Goal: Task Accomplishment & Management: Manage account settings

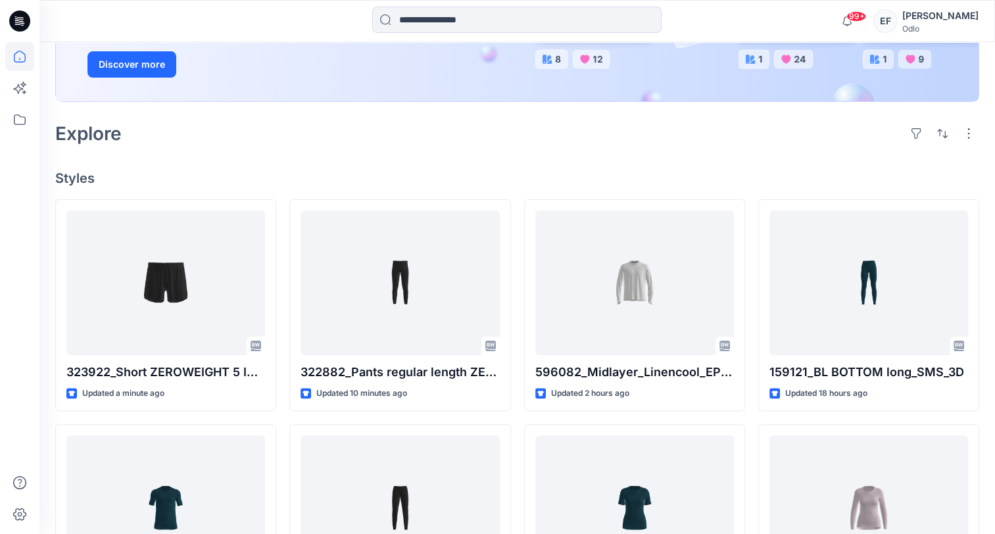
scroll to position [263, 0]
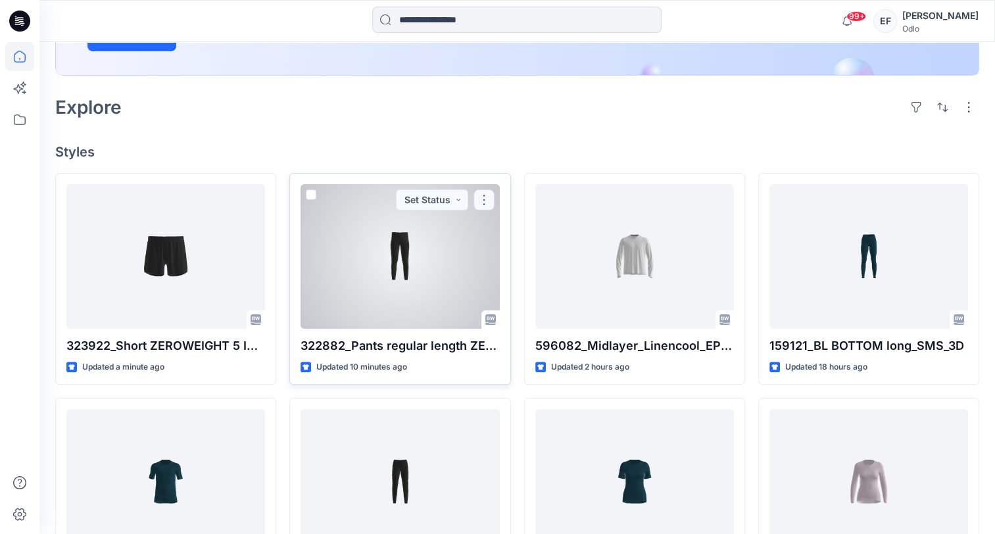
click at [489, 201] on button "button" at bounding box center [484, 199] width 21 height 21
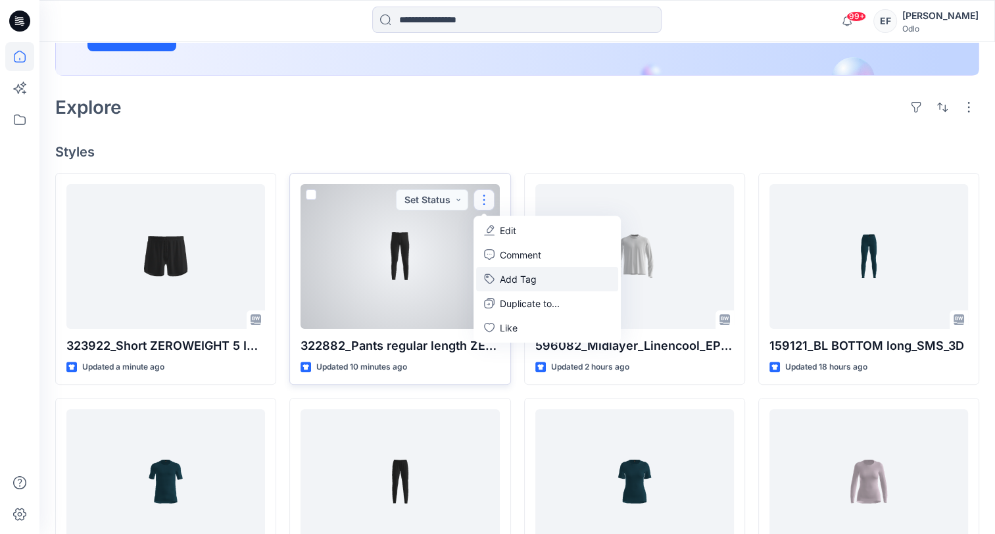
click at [507, 274] on button "Add Tag" at bounding box center [547, 279] width 142 height 24
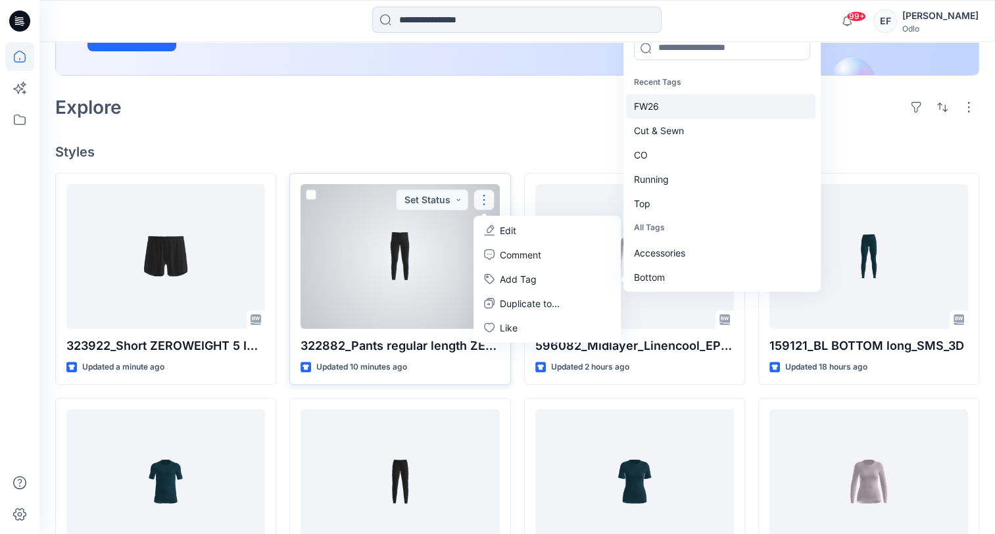
click at [648, 106] on div "FW26" at bounding box center [720, 107] width 189 height 24
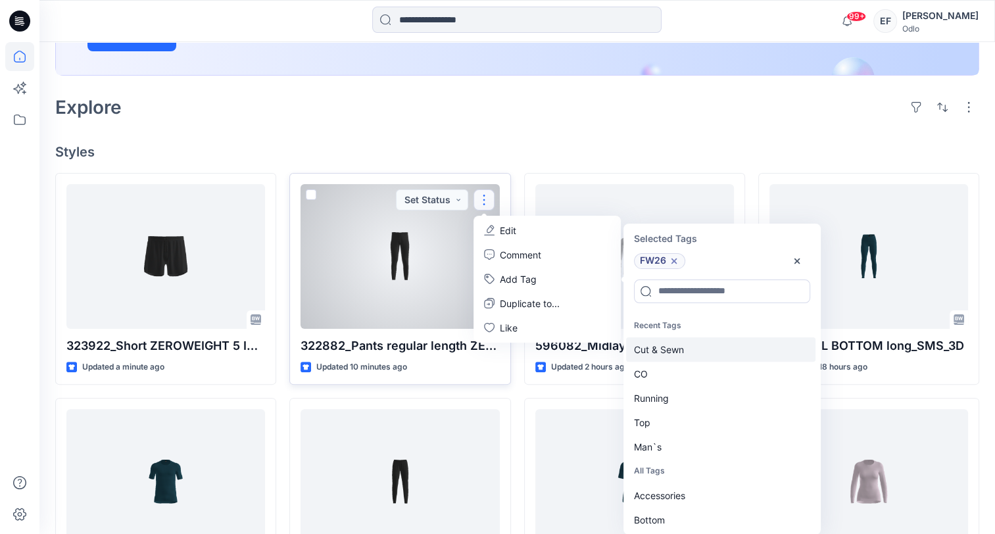
click at [651, 353] on div "Cut & Sewn" at bounding box center [720, 349] width 189 height 24
click at [651, 353] on div "CO" at bounding box center [720, 349] width 189 height 24
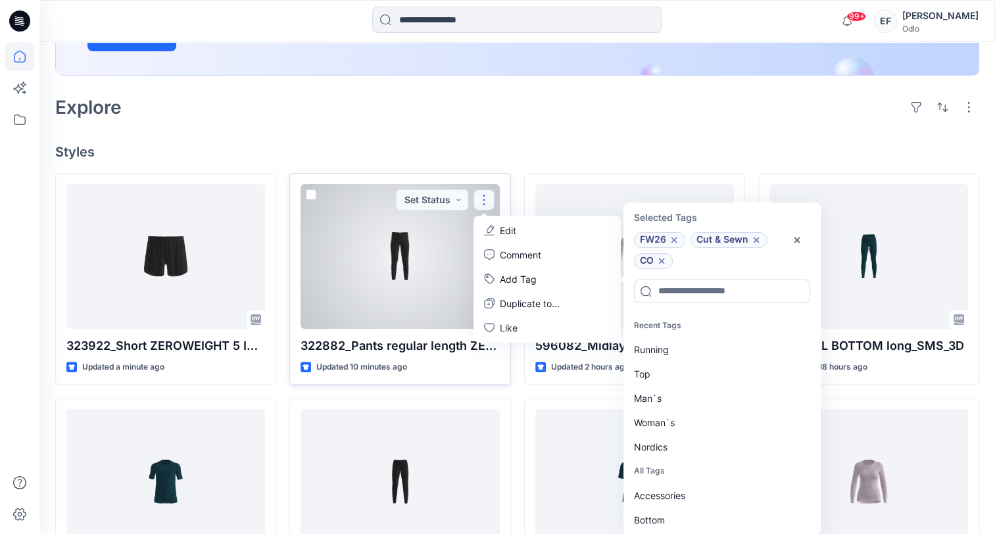
click at [651, 353] on div "Running" at bounding box center [720, 349] width 189 height 24
click at [651, 380] on div "Man`s" at bounding box center [720, 374] width 189 height 24
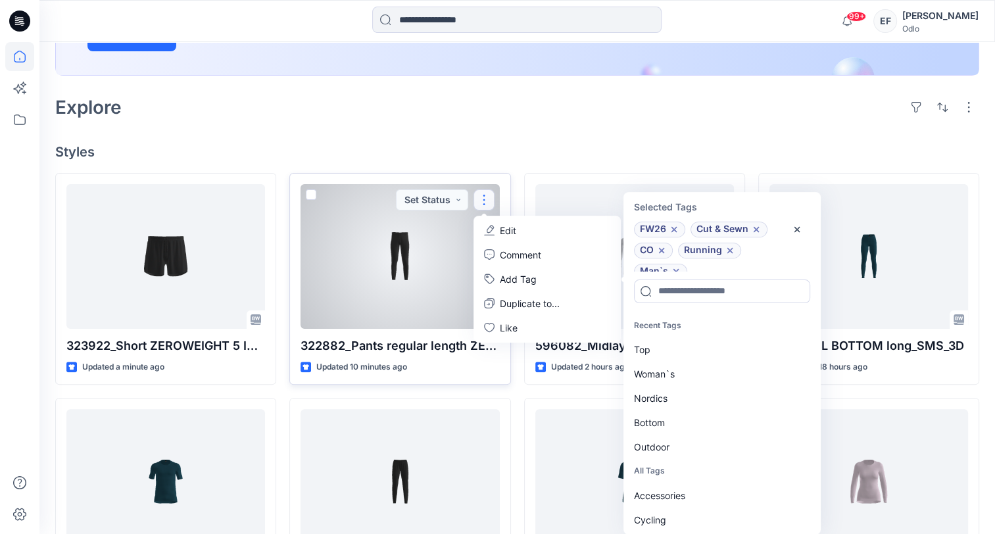
scroll to position [11, 0]
click at [653, 420] on div "Bottom" at bounding box center [720, 422] width 189 height 24
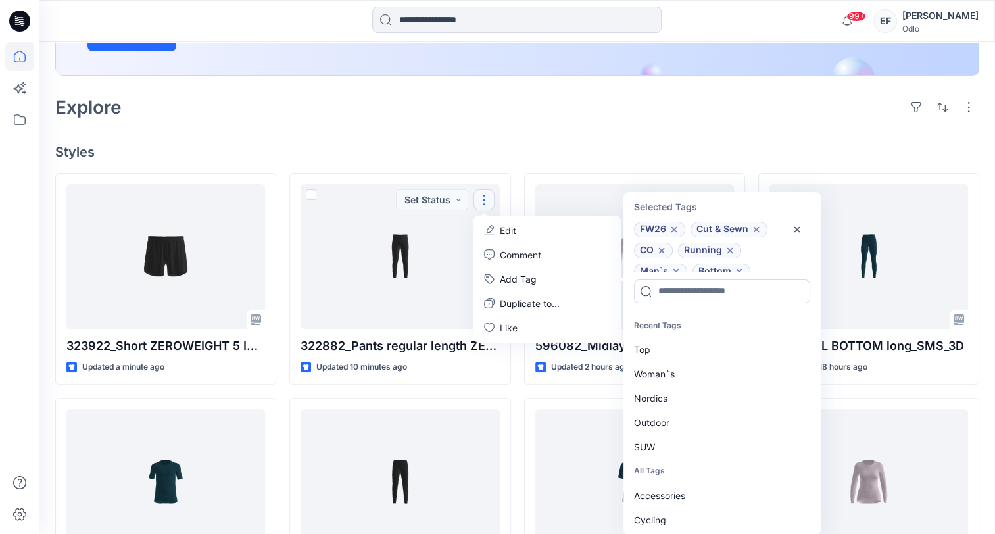
click at [462, 118] on div "Explore" at bounding box center [517, 107] width 924 height 32
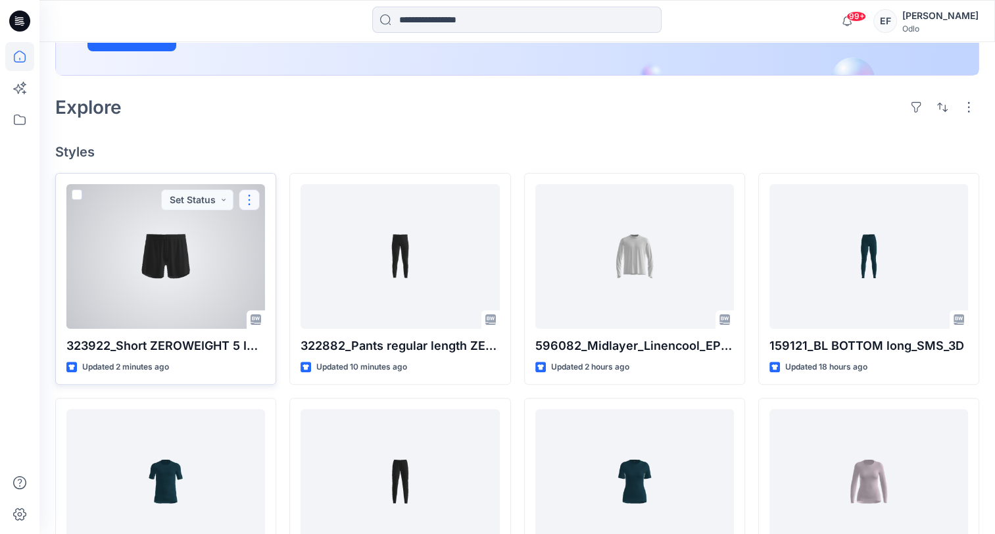
click at [251, 204] on button "button" at bounding box center [249, 199] width 21 height 21
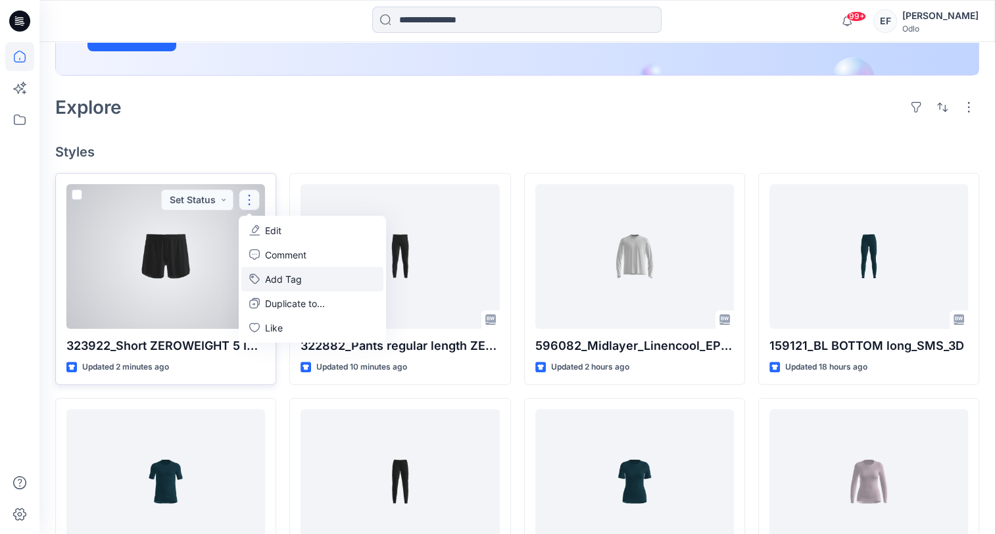
click at [279, 276] on button "Add Tag" at bounding box center [312, 279] width 142 height 24
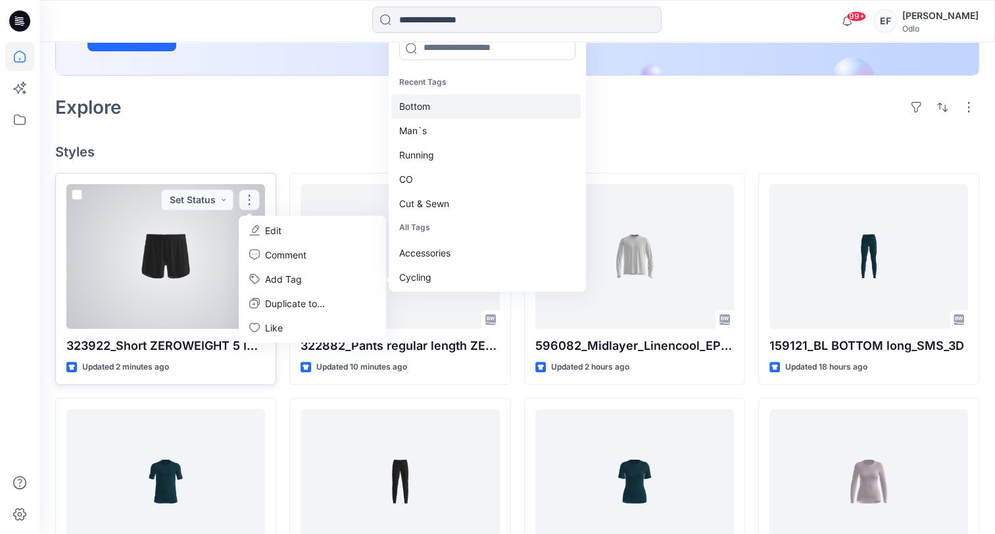
click at [448, 110] on div "Bottom" at bounding box center [485, 107] width 189 height 24
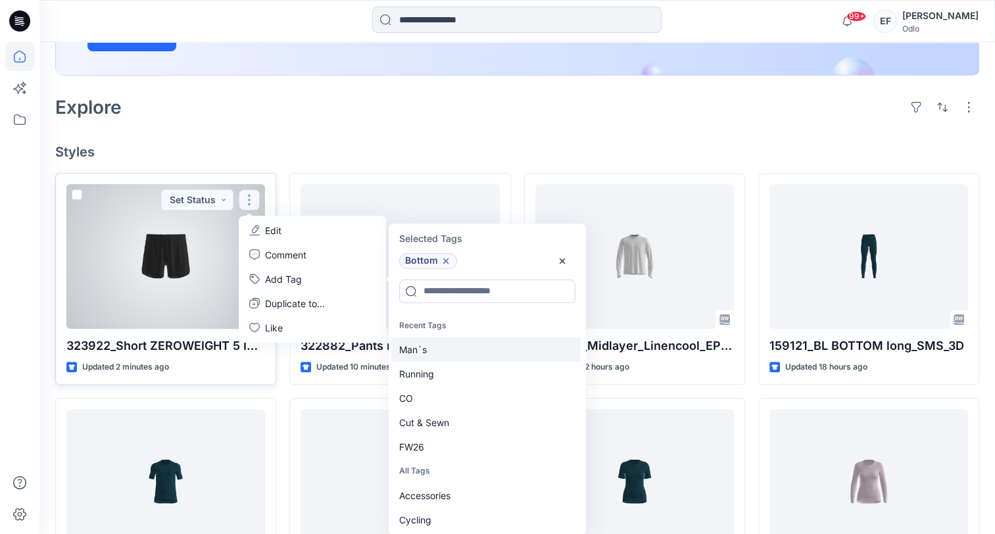
click at [443, 347] on div "Man`s" at bounding box center [485, 349] width 189 height 24
click at [443, 347] on div "Running" at bounding box center [485, 349] width 189 height 24
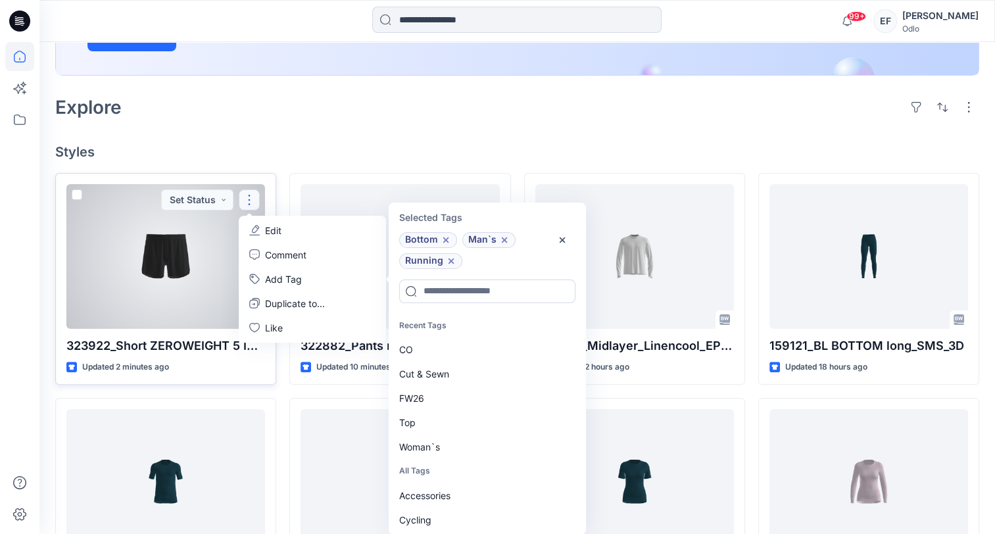
click at [443, 347] on div "CO" at bounding box center [485, 349] width 189 height 24
click at [443, 347] on div "Cut & Sewn" at bounding box center [485, 349] width 189 height 24
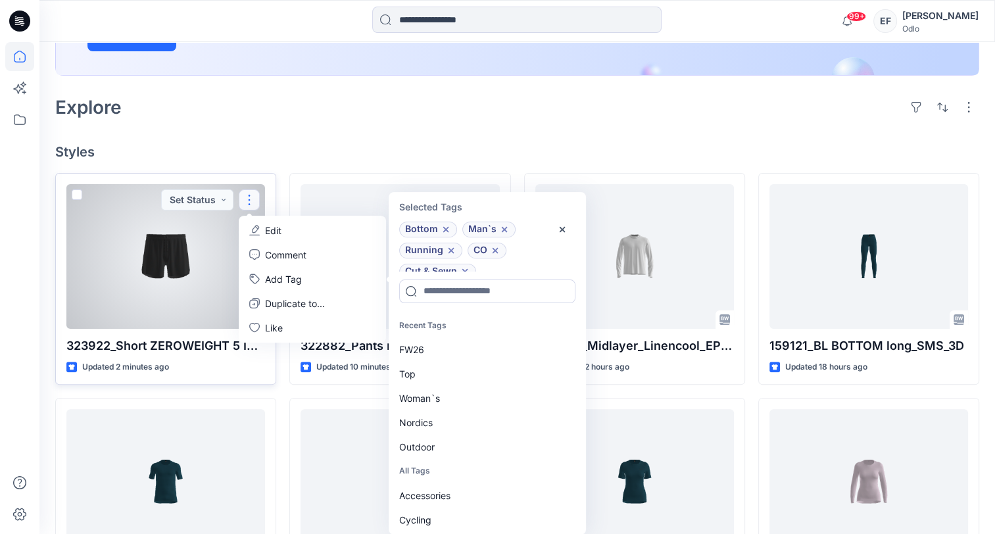
scroll to position [11, 0]
click at [443, 347] on div "FW26" at bounding box center [485, 349] width 189 height 24
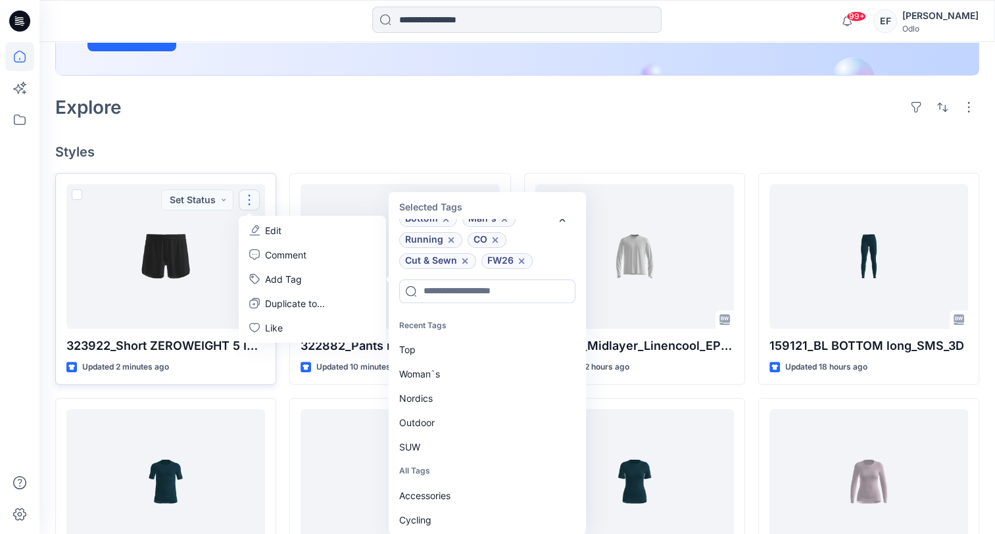
click at [397, 126] on div "Welcome back, [PERSON_NAME] New New Unleash Creativity, Speed Up Development Ex…" at bounding box center [517, 339] width 956 height 1120
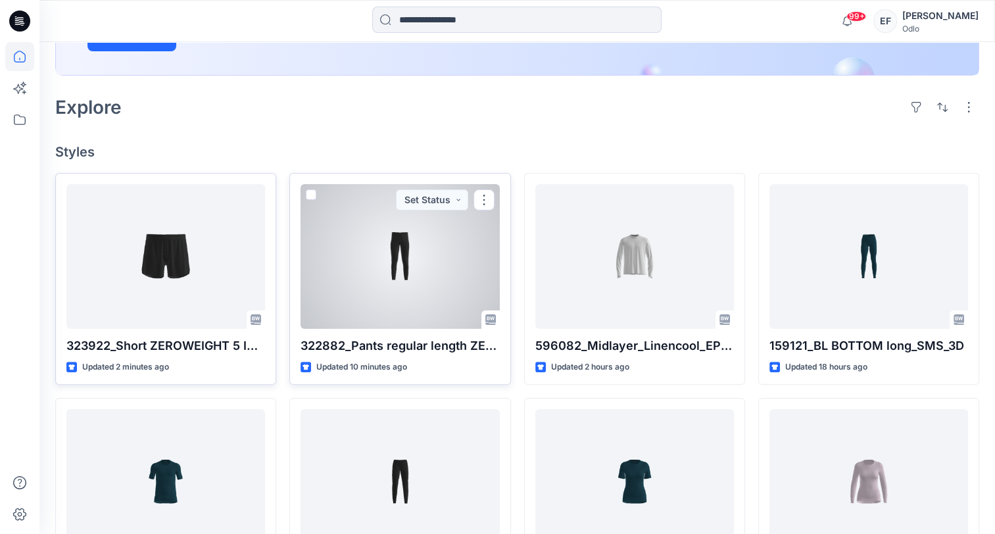
click at [424, 242] on div at bounding box center [400, 256] width 199 height 145
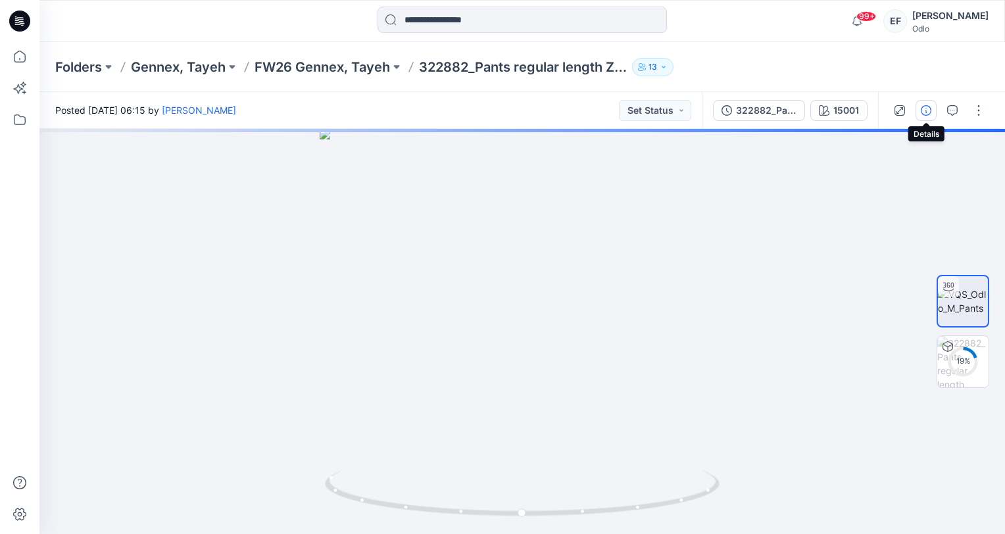
click at [928, 114] on icon "button" at bounding box center [926, 110] width 11 height 11
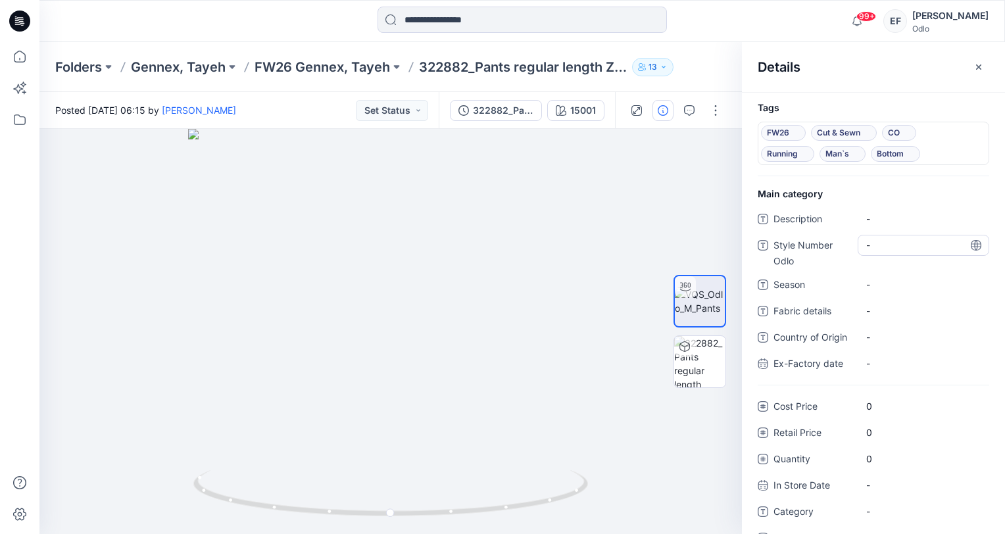
click at [892, 250] on Odlo "-" at bounding box center [923, 245] width 114 height 14
type textarea "******"
click at [895, 278] on span "-" at bounding box center [923, 285] width 114 height 14
type textarea "****"
click at [912, 519] on div "-" at bounding box center [924, 511] width 132 height 21
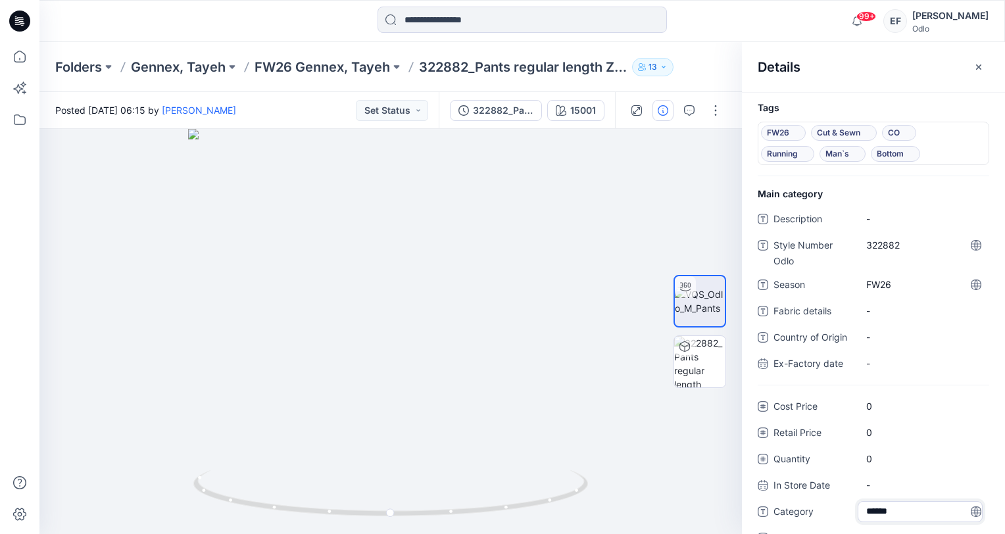
type textarea "*******"
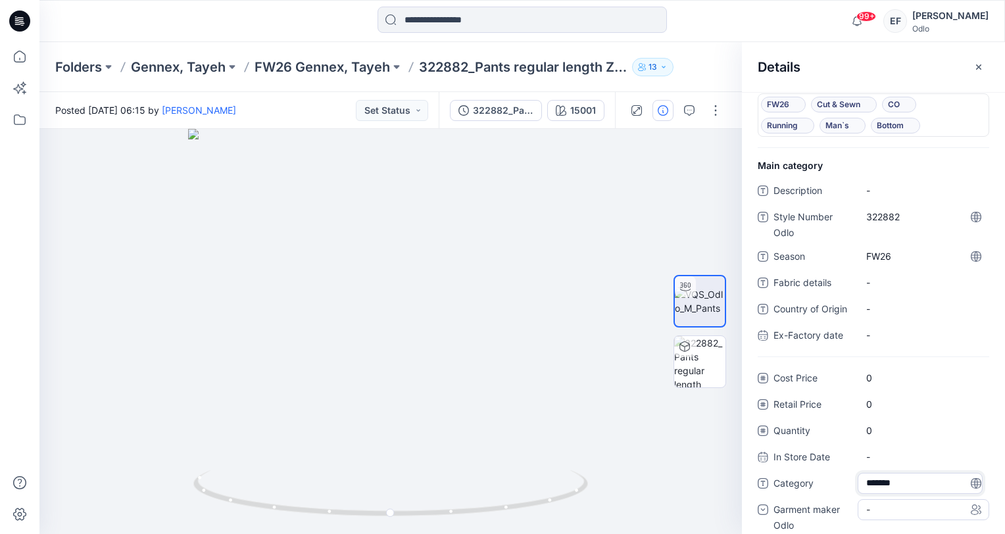
scroll to position [42, 0]
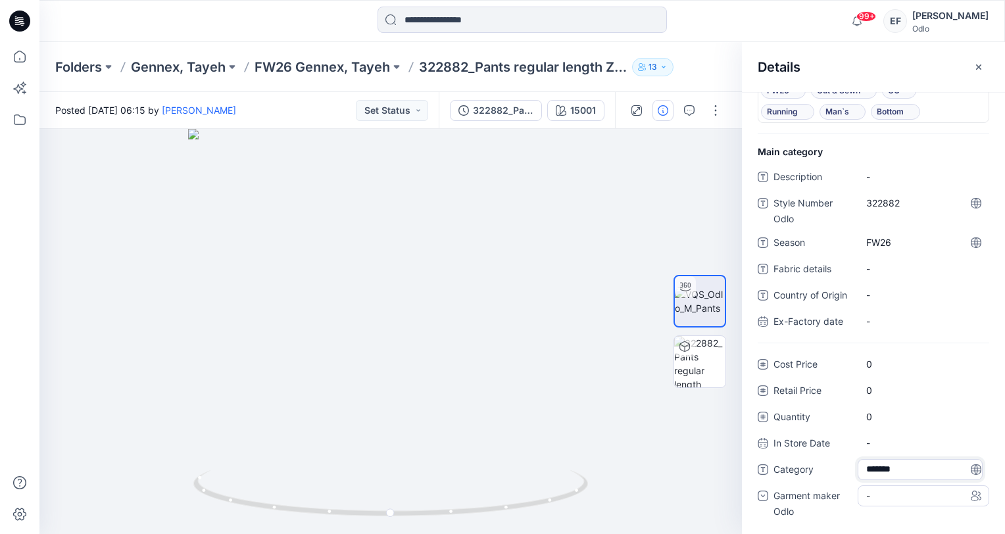
click at [902, 497] on div "-" at bounding box center [924, 495] width 132 height 21
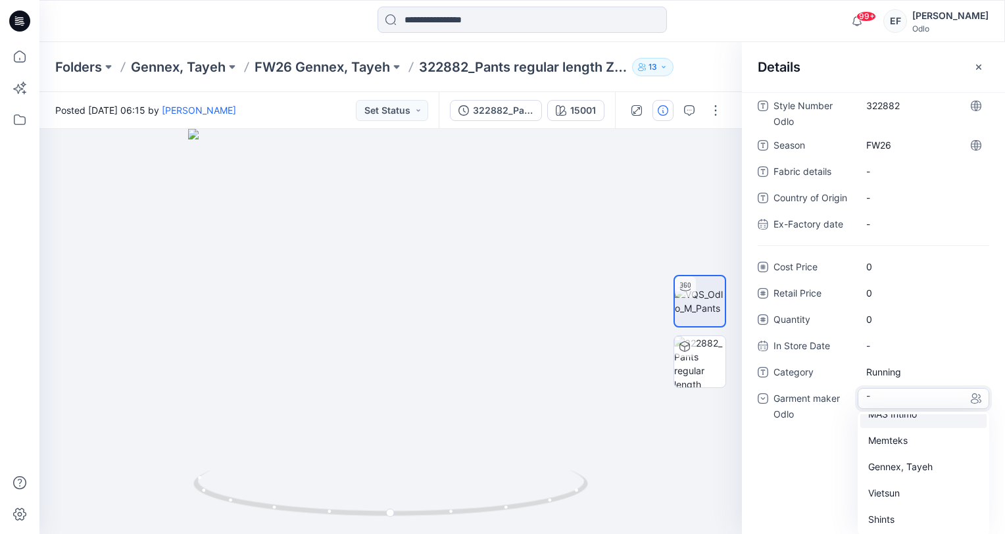
scroll to position [92, 0]
click at [903, 464] on div "Gennex, Tayeh" at bounding box center [923, 467] width 126 height 26
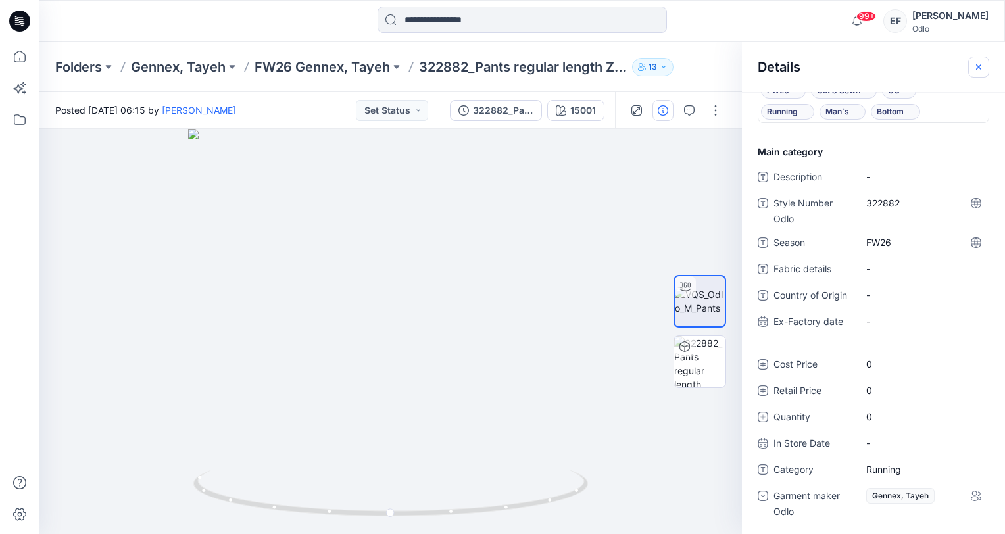
click at [984, 65] on button "button" at bounding box center [978, 67] width 21 height 21
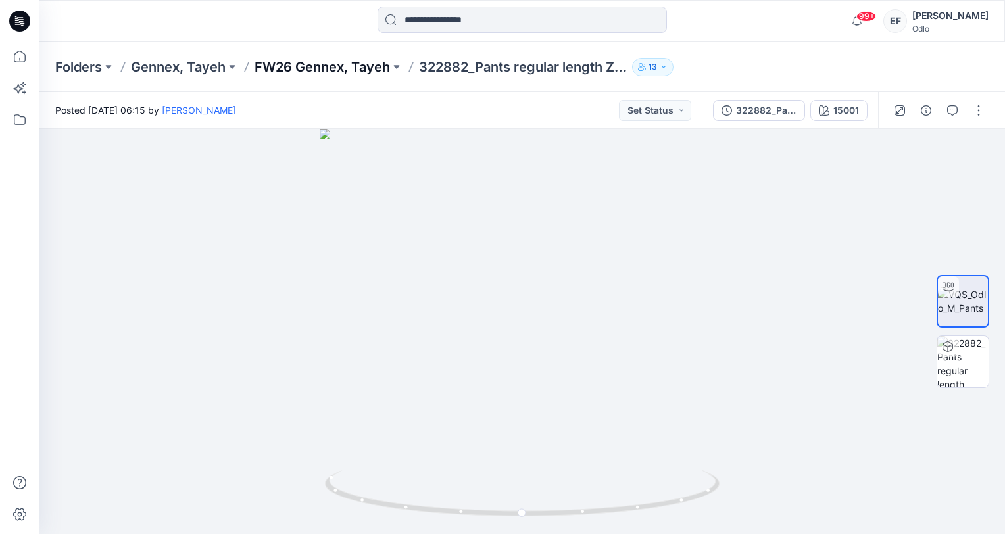
click at [322, 65] on p "FW26 Gennex, Tayeh" at bounding box center [323, 67] width 136 height 18
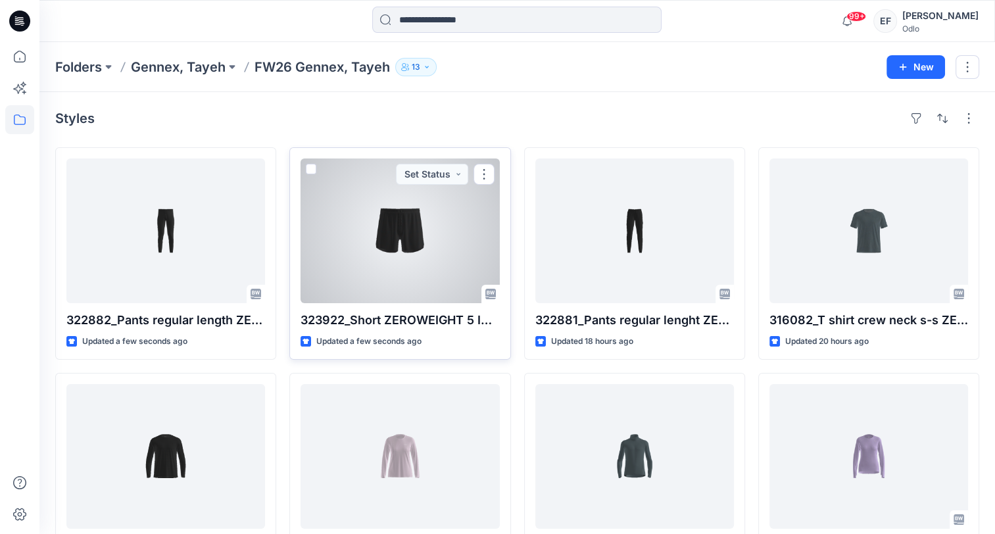
click at [350, 201] on div at bounding box center [400, 231] width 199 height 145
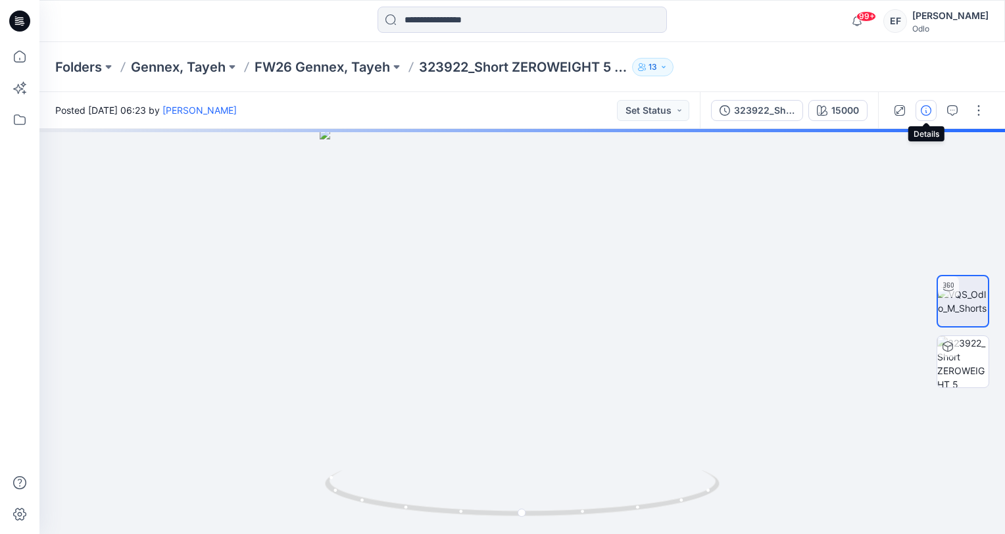
click at [922, 115] on icon "button" at bounding box center [926, 110] width 11 height 11
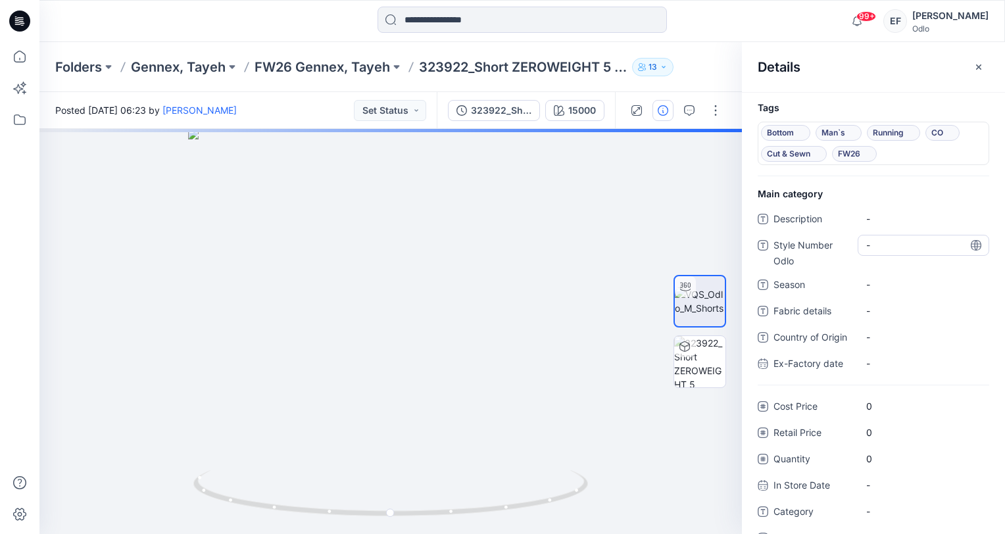
click at [914, 245] on Odlo "-" at bounding box center [923, 245] width 114 height 14
type textarea "******"
click at [910, 289] on span "-" at bounding box center [923, 285] width 114 height 14
type textarea "****"
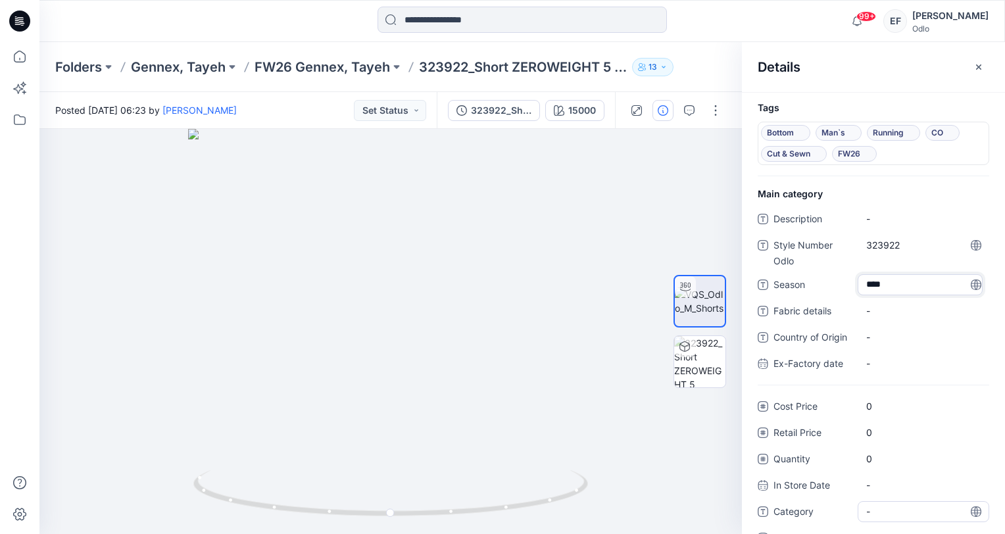
click at [895, 503] on div "-" at bounding box center [924, 511] width 132 height 21
type textarea "*******"
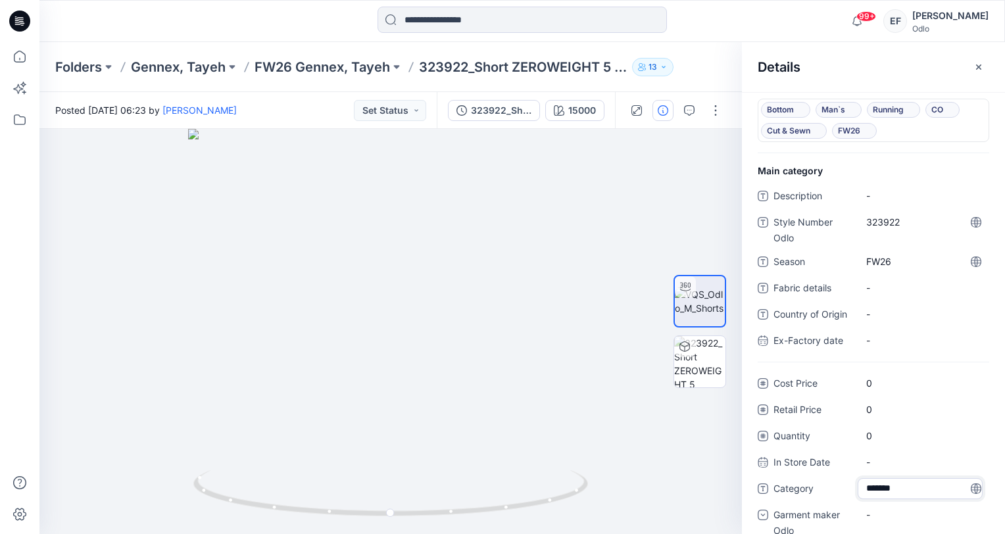
scroll to position [42, 0]
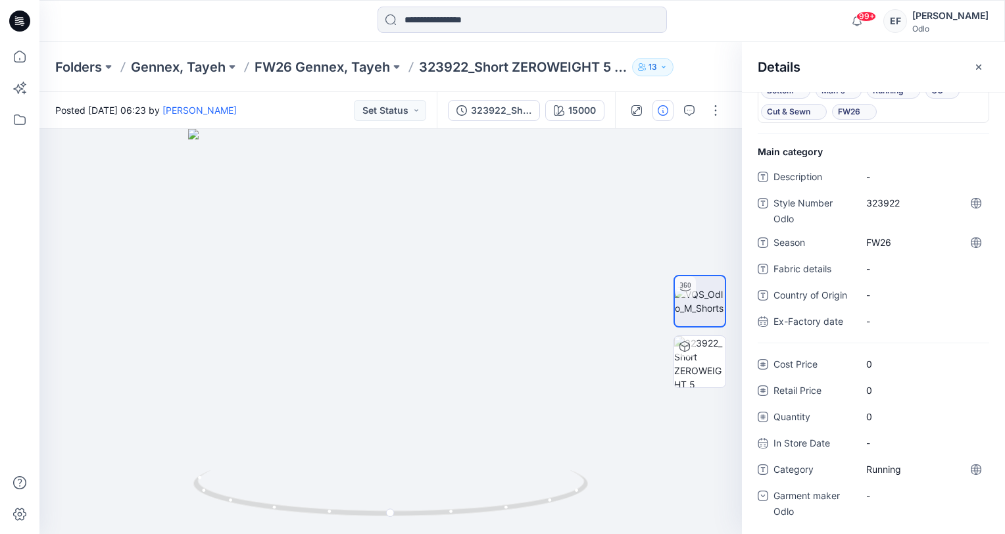
click at [895, 503] on div "-" at bounding box center [924, 495] width 132 height 21
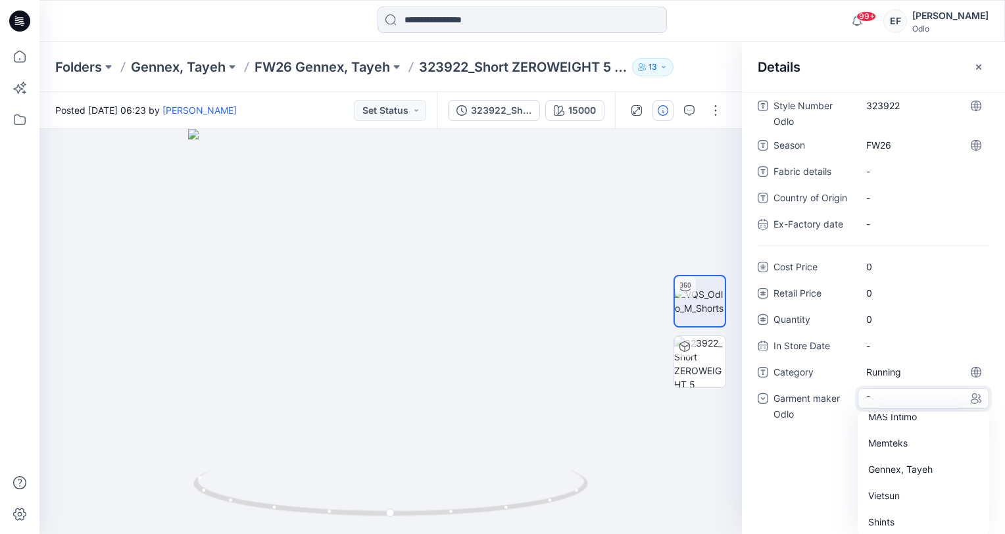
scroll to position [92, 0]
click at [896, 468] on div "Gennex, Tayeh" at bounding box center [923, 467] width 126 height 26
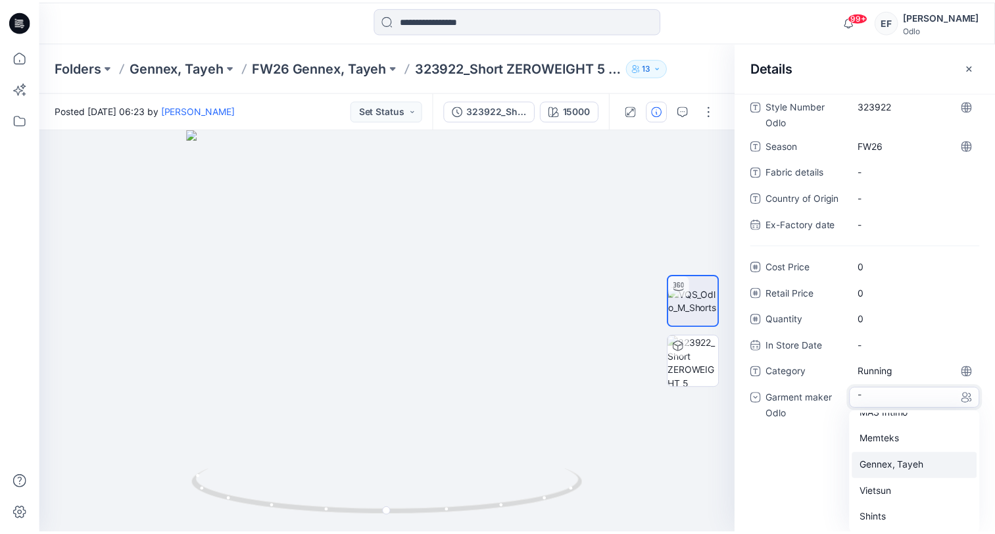
scroll to position [42, 0]
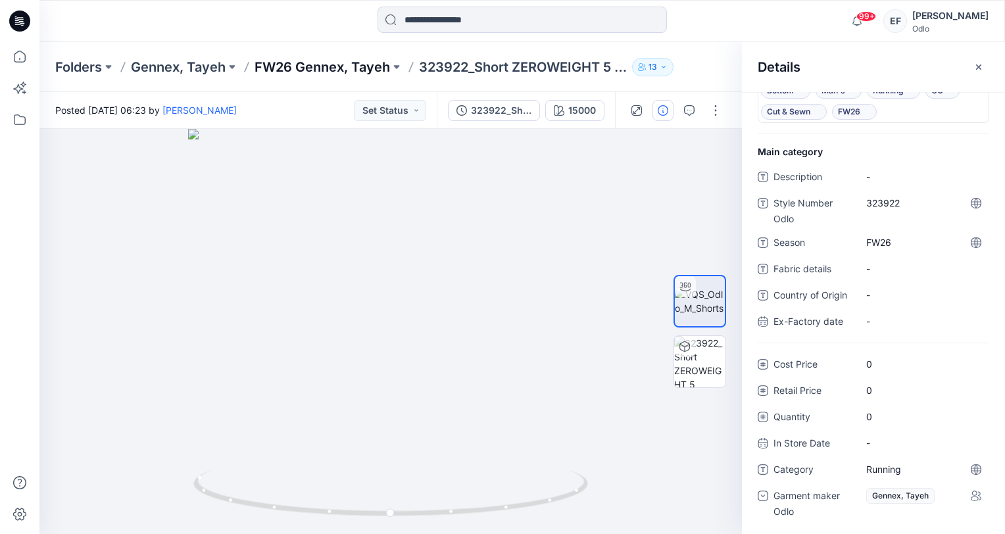
click at [293, 63] on p "FW26 Gennex, Tayeh" at bounding box center [323, 67] width 136 height 18
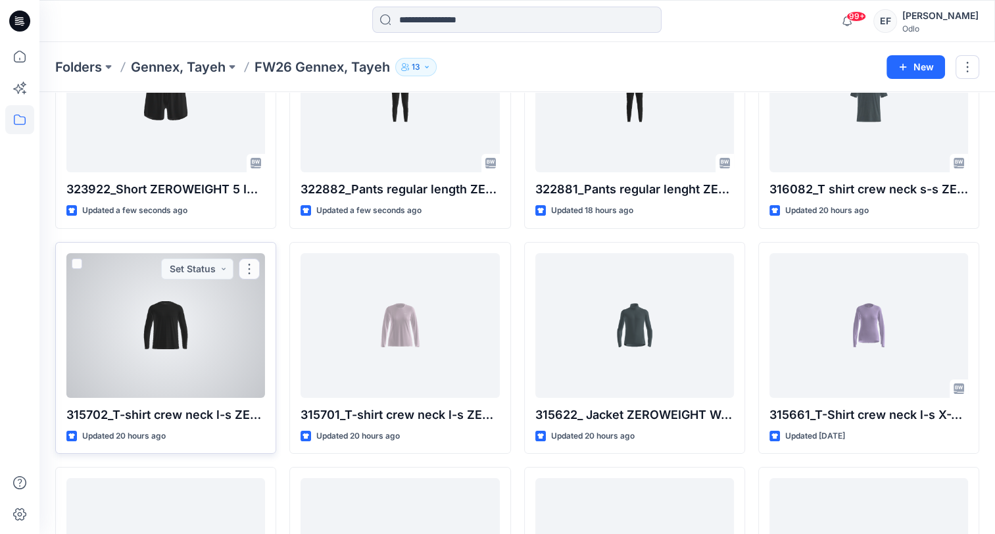
scroll to position [132, 0]
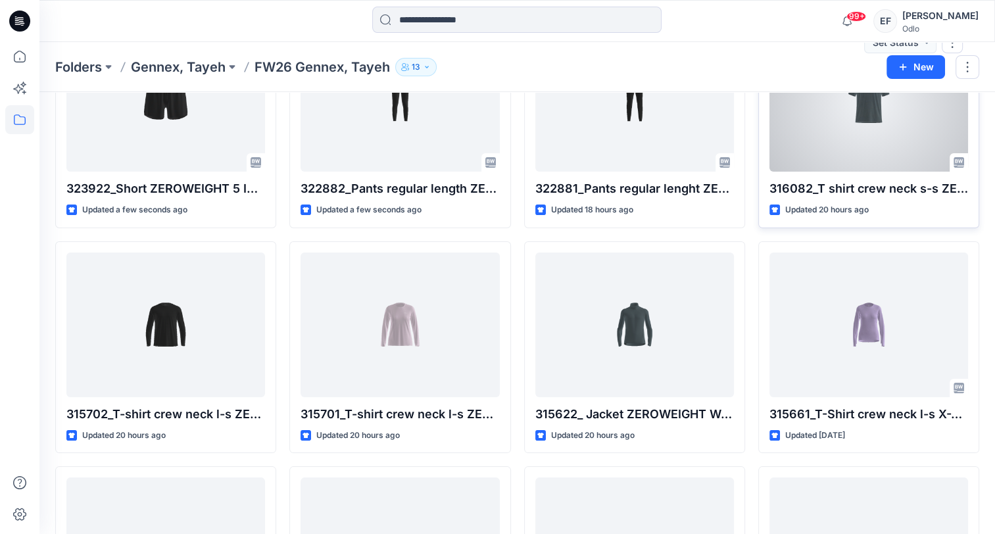
click at [826, 151] on div at bounding box center [869, 99] width 199 height 145
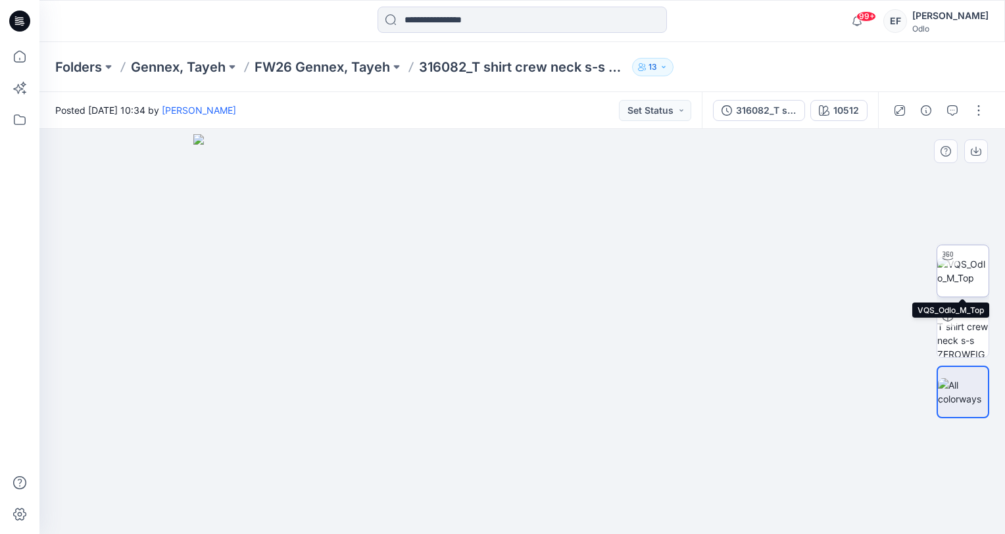
click at [973, 278] on img at bounding box center [962, 271] width 51 height 28
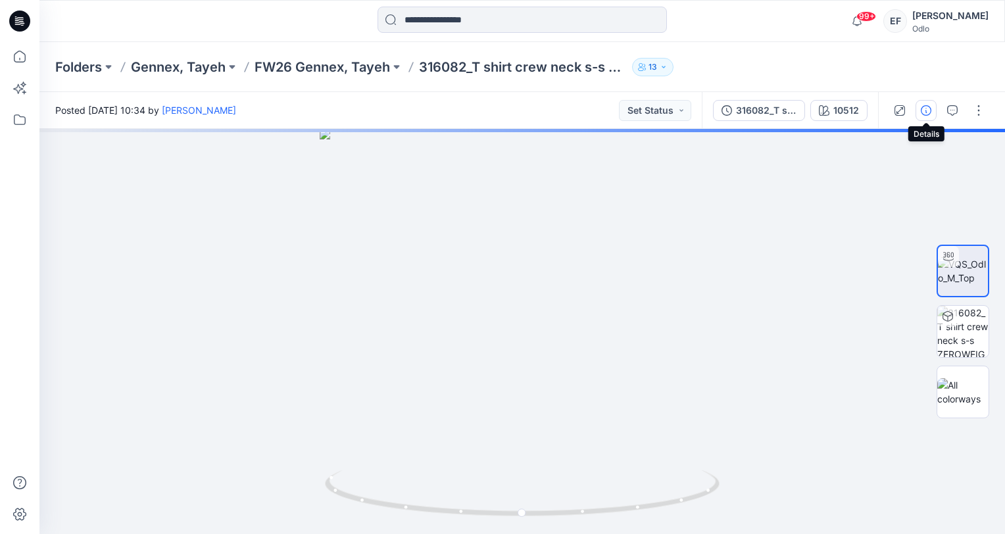
click at [928, 104] on button "button" at bounding box center [926, 110] width 21 height 21
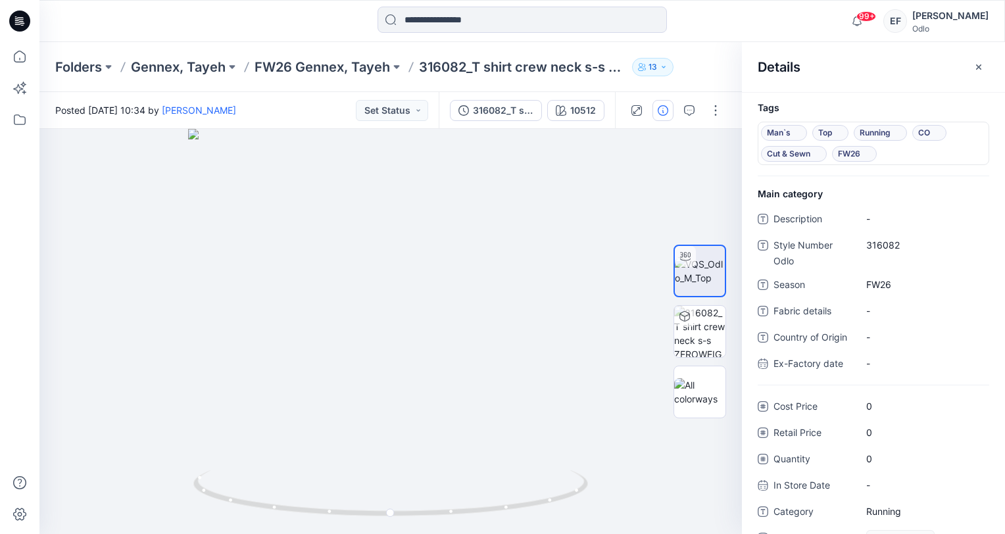
click at [303, 24] on div at bounding box center [522, 21] width 483 height 29
click at [322, 61] on p "FW26 Gennex, Tayeh" at bounding box center [323, 67] width 136 height 18
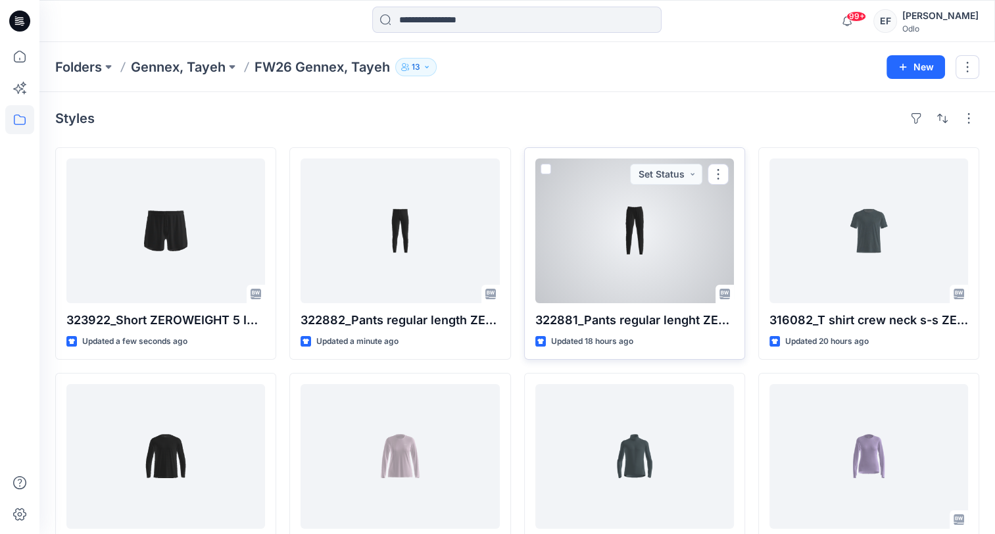
click at [660, 239] on div at bounding box center [634, 231] width 199 height 145
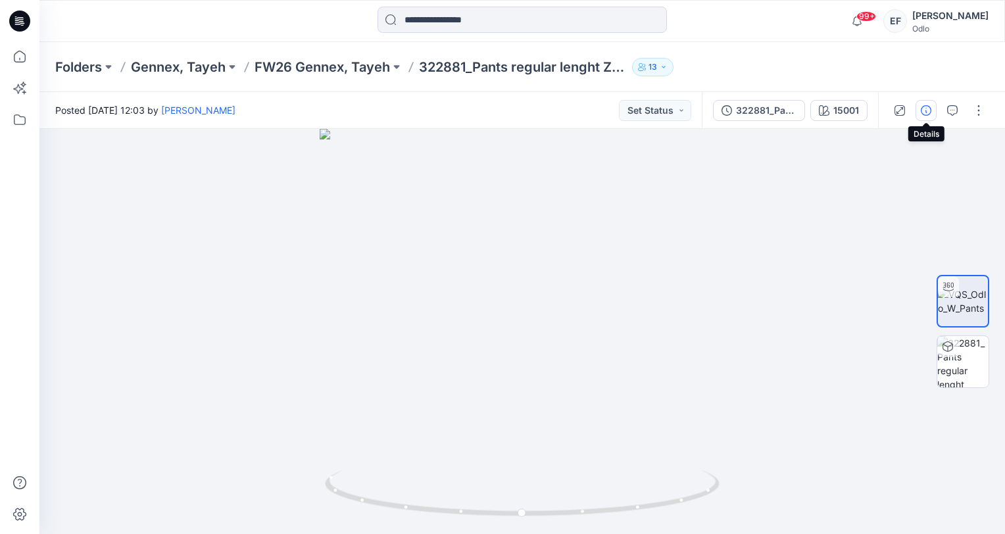
click at [929, 109] on icon "button" at bounding box center [926, 110] width 11 height 11
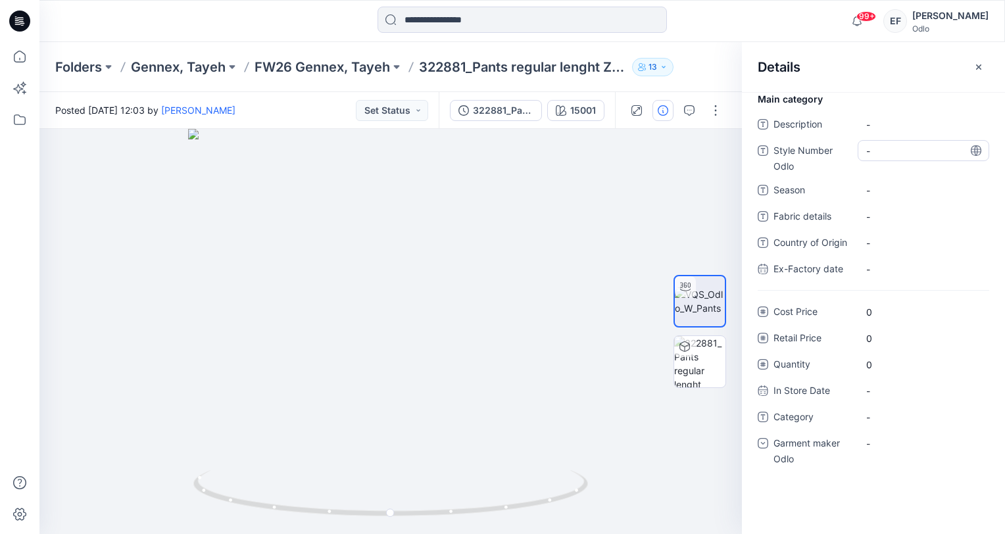
click at [876, 151] on Odlo "-" at bounding box center [923, 151] width 114 height 14
type textarea "******"
click at [899, 192] on span "-" at bounding box center [923, 191] width 114 height 14
type textarea "****"
click at [914, 412] on span "-" at bounding box center [923, 417] width 114 height 14
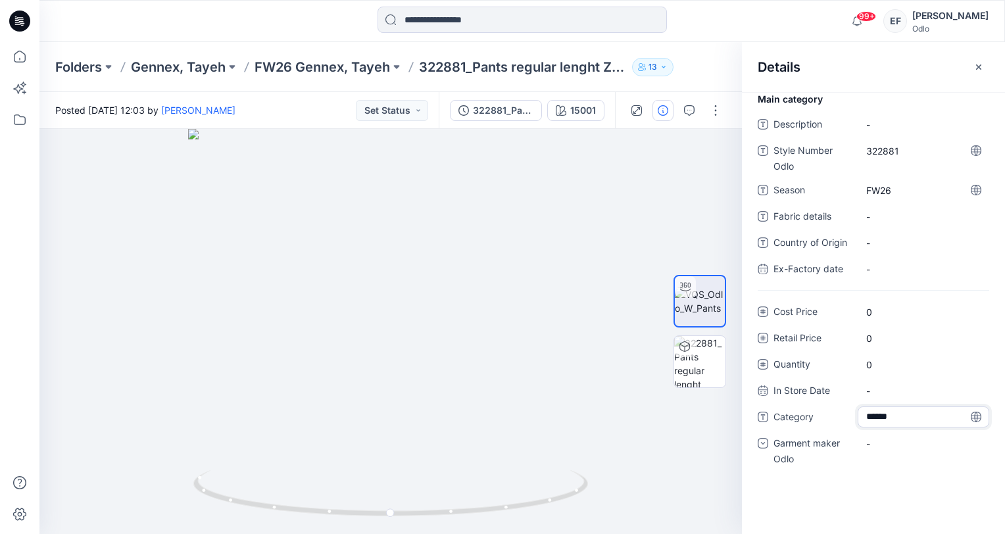
type textarea "*******"
click at [897, 442] on div "-" at bounding box center [924, 443] width 132 height 21
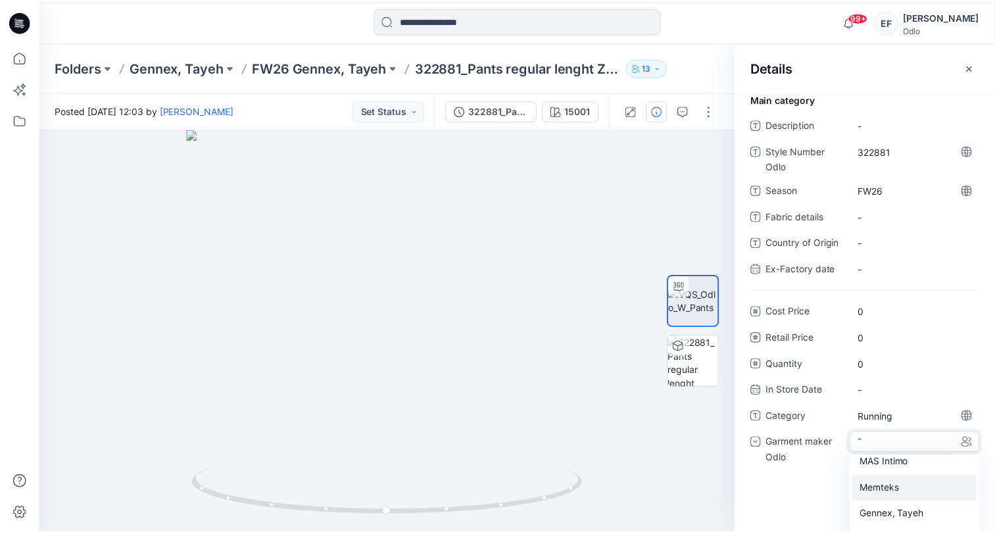
scroll to position [92, 0]
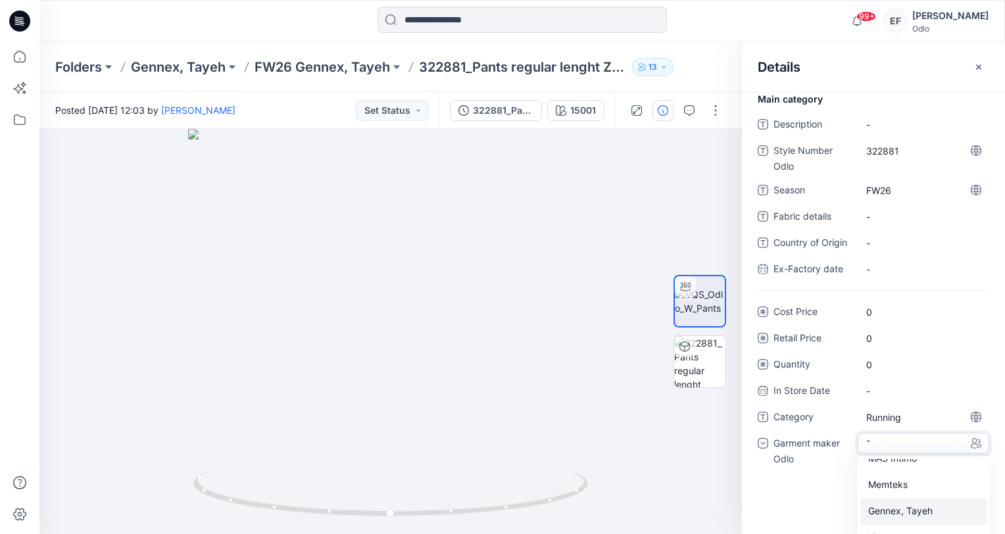
click at [893, 516] on div "Gennex, Tayeh" at bounding box center [923, 512] width 126 height 26
click at [973, 62] on button "button" at bounding box center [978, 67] width 21 height 21
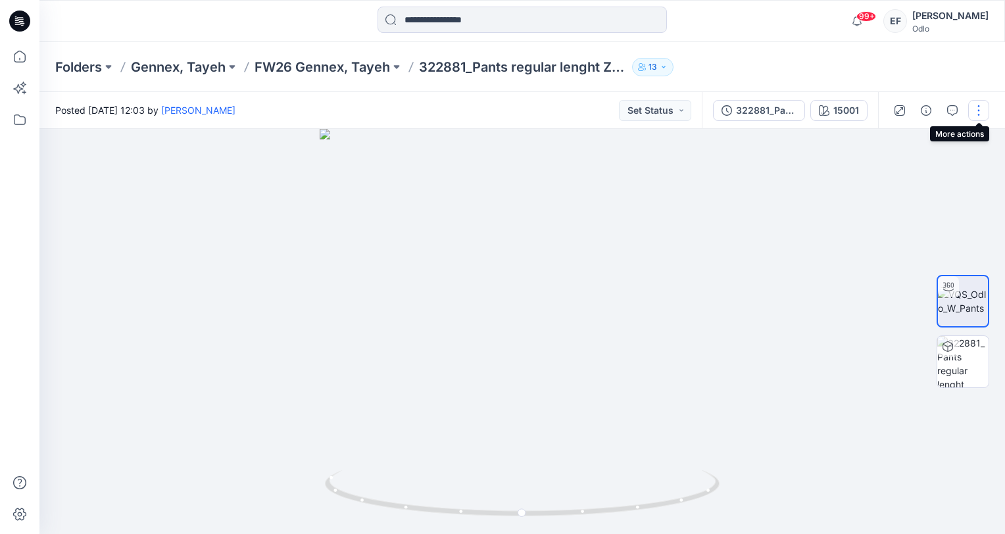
click at [973, 114] on button "button" at bounding box center [978, 110] width 21 height 21
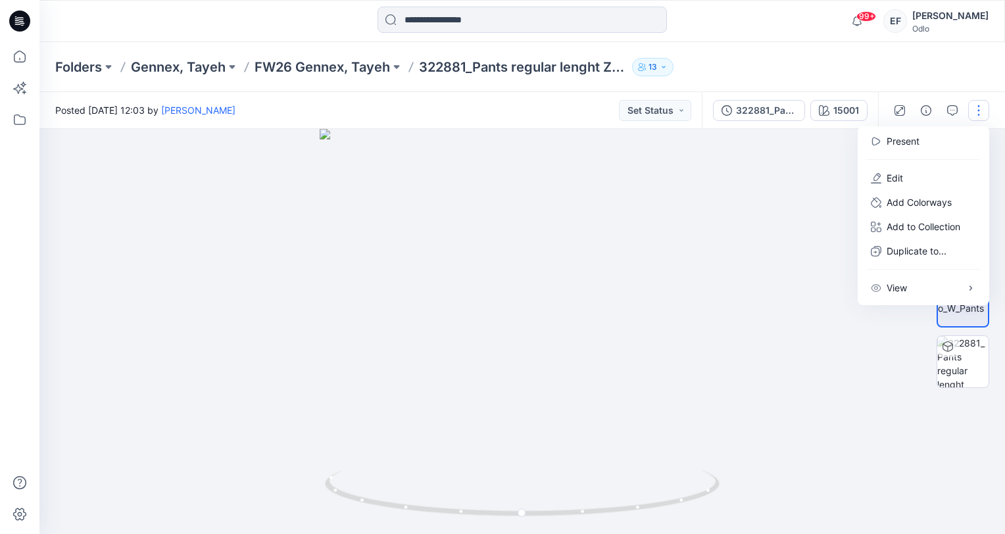
click at [862, 59] on div "Folders Gennex, Tayeh FW26 Gennex, Tayeh 322881_Pants regular lenght ZEROWEIGHT…" at bounding box center [470, 67] width 831 height 18
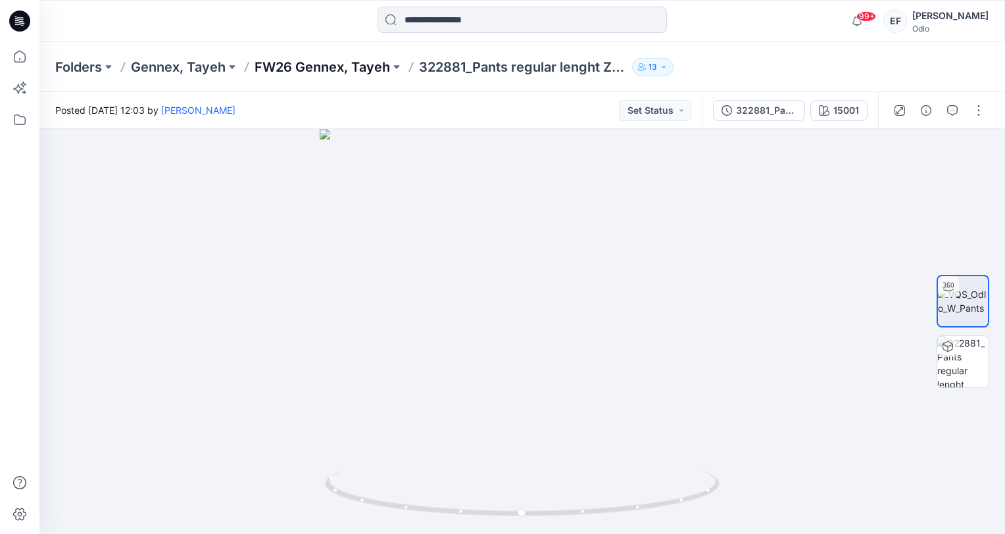
click at [328, 61] on p "FW26 Gennex, Tayeh" at bounding box center [323, 67] width 136 height 18
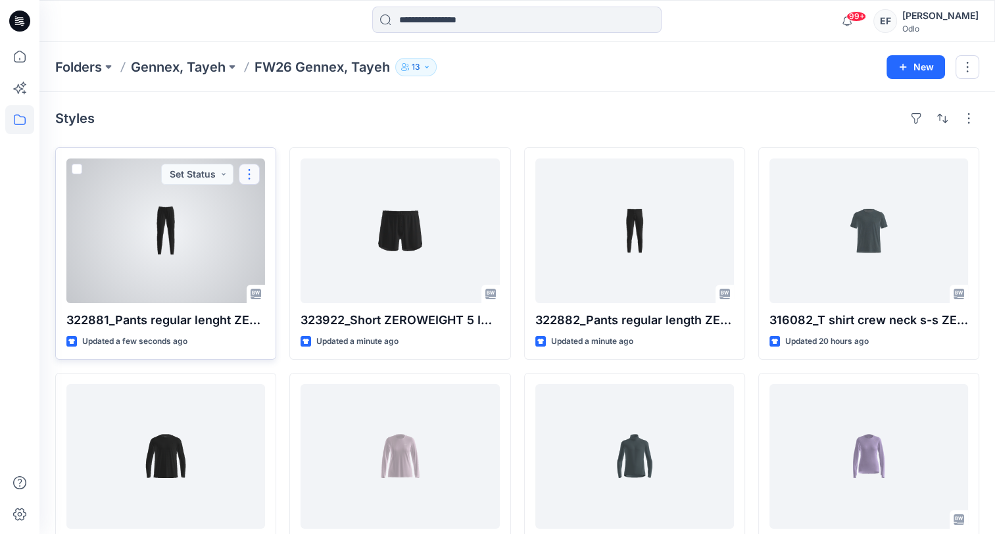
click at [250, 175] on button "button" at bounding box center [249, 174] width 21 height 21
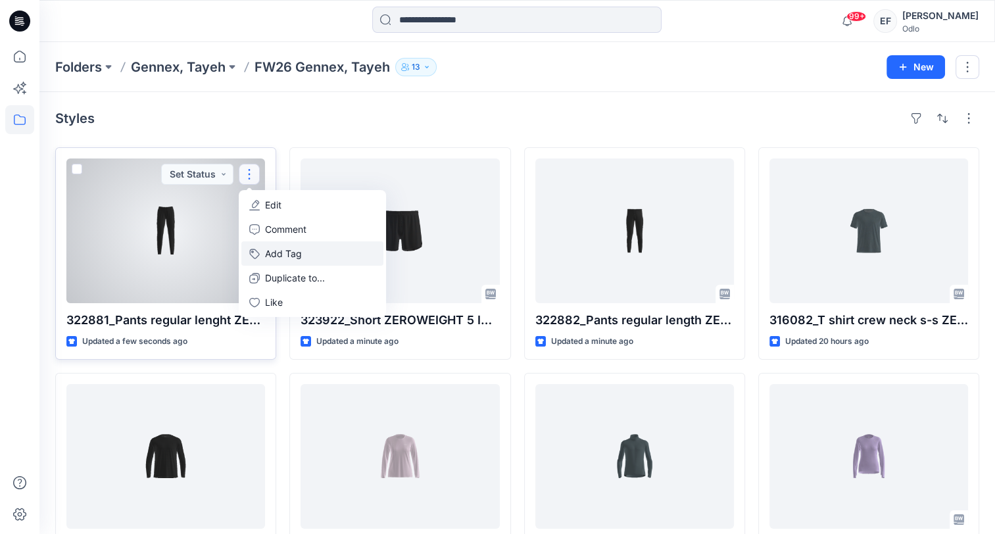
click at [274, 253] on button "Add Tag" at bounding box center [312, 253] width 142 height 24
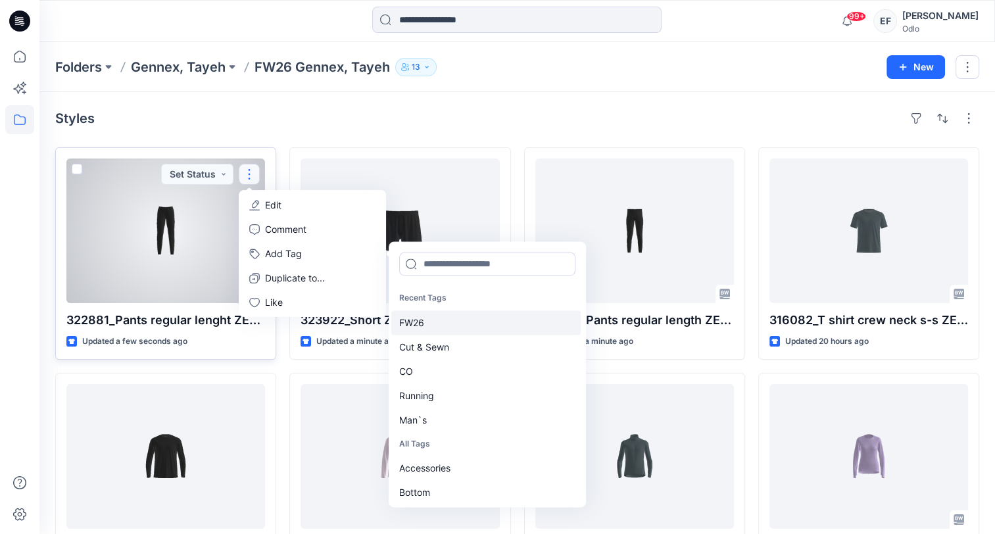
click at [416, 321] on div "FW26" at bounding box center [485, 322] width 189 height 24
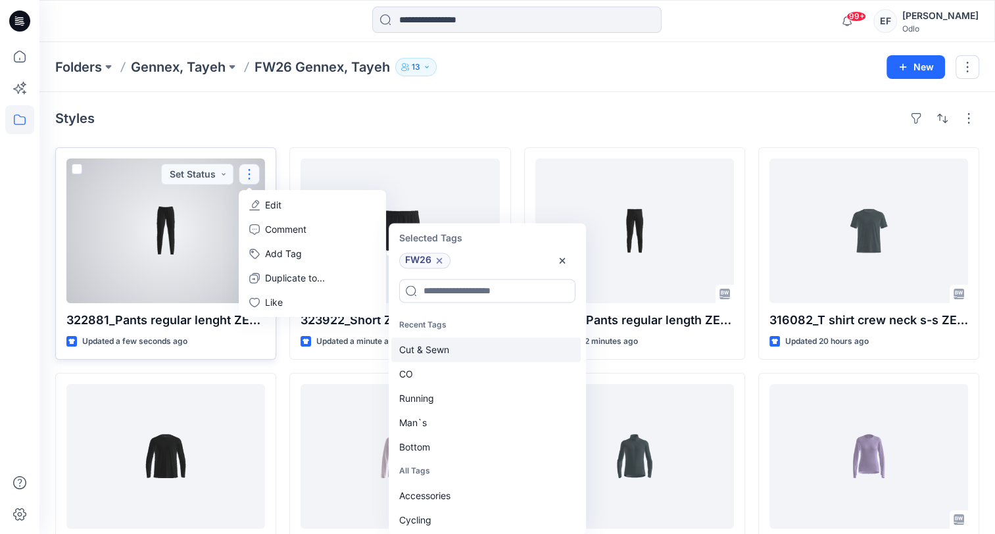
click at [416, 348] on div "Cut & Sewn" at bounding box center [485, 349] width 189 height 24
click at [416, 348] on div "CO" at bounding box center [485, 349] width 189 height 24
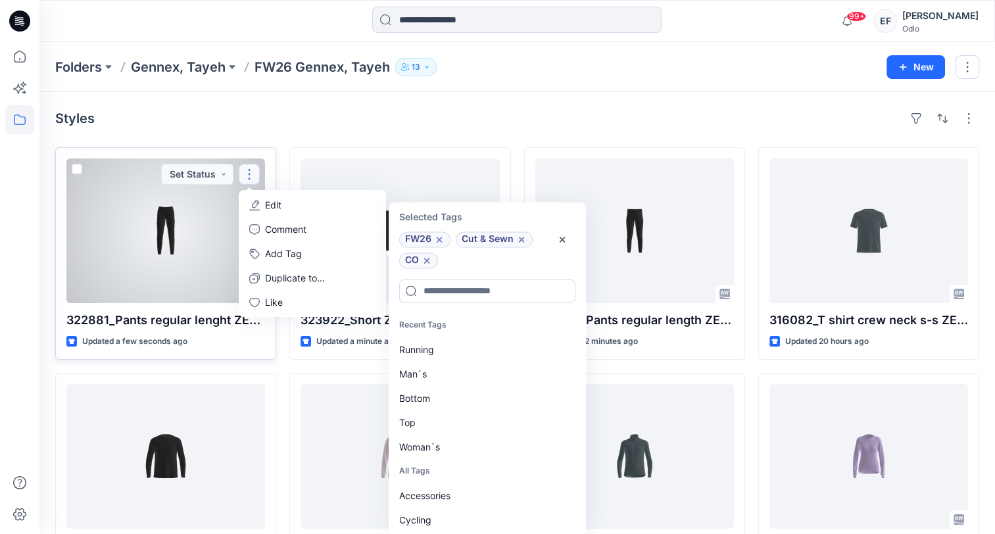
click at [416, 348] on div "Running" at bounding box center [485, 349] width 189 height 24
click at [416, 370] on div "Bottom" at bounding box center [485, 374] width 189 height 24
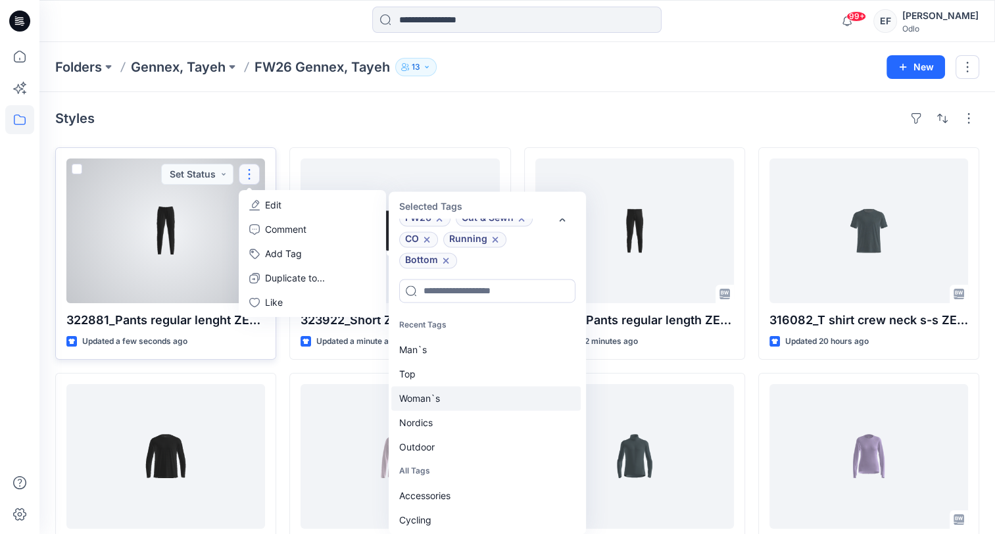
click at [416, 398] on div "Woman`s" at bounding box center [485, 398] width 189 height 24
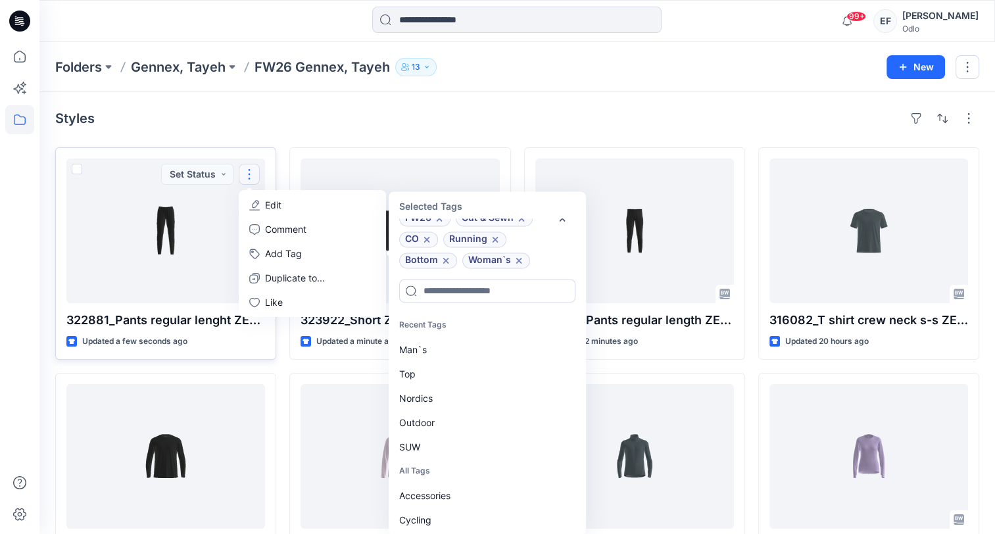
click at [503, 124] on div "Styles" at bounding box center [517, 118] width 924 height 21
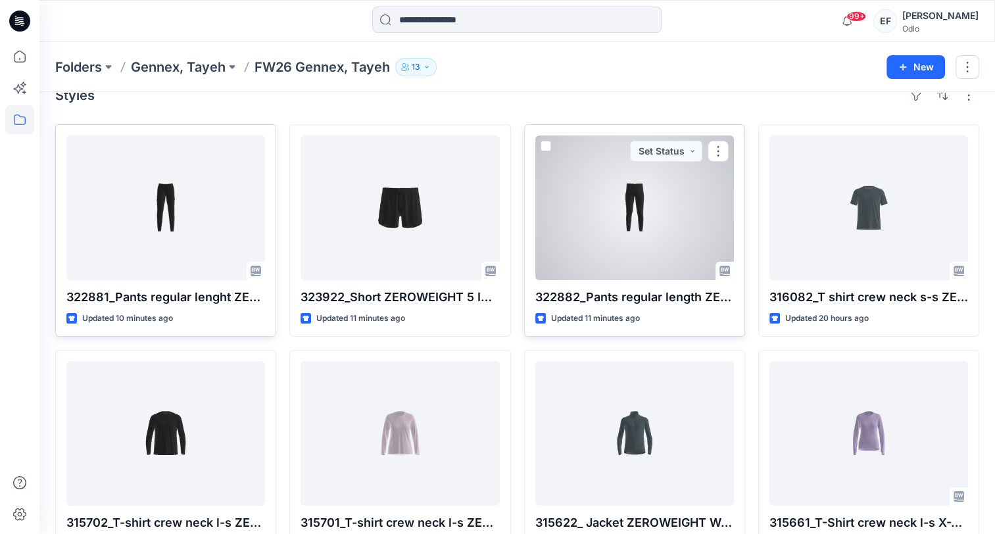
scroll to position [0, 0]
